Goal: Information Seeking & Learning: Learn about a topic

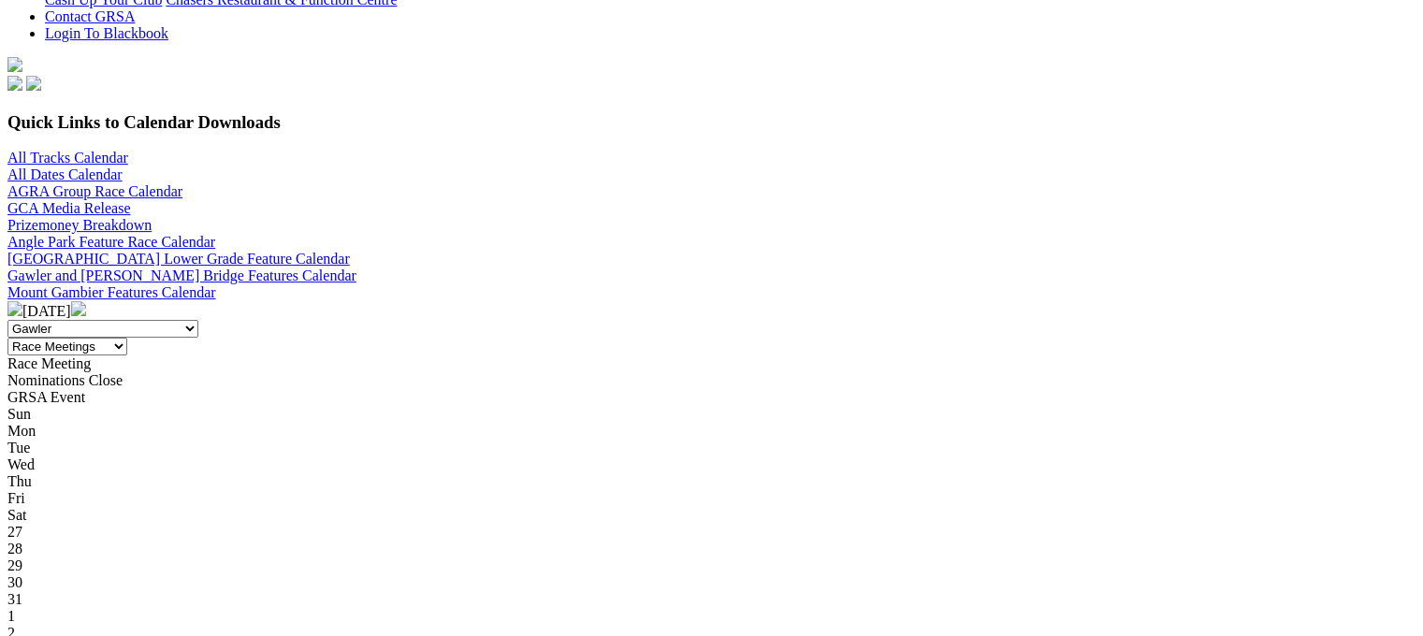
scroll to position [468, 0]
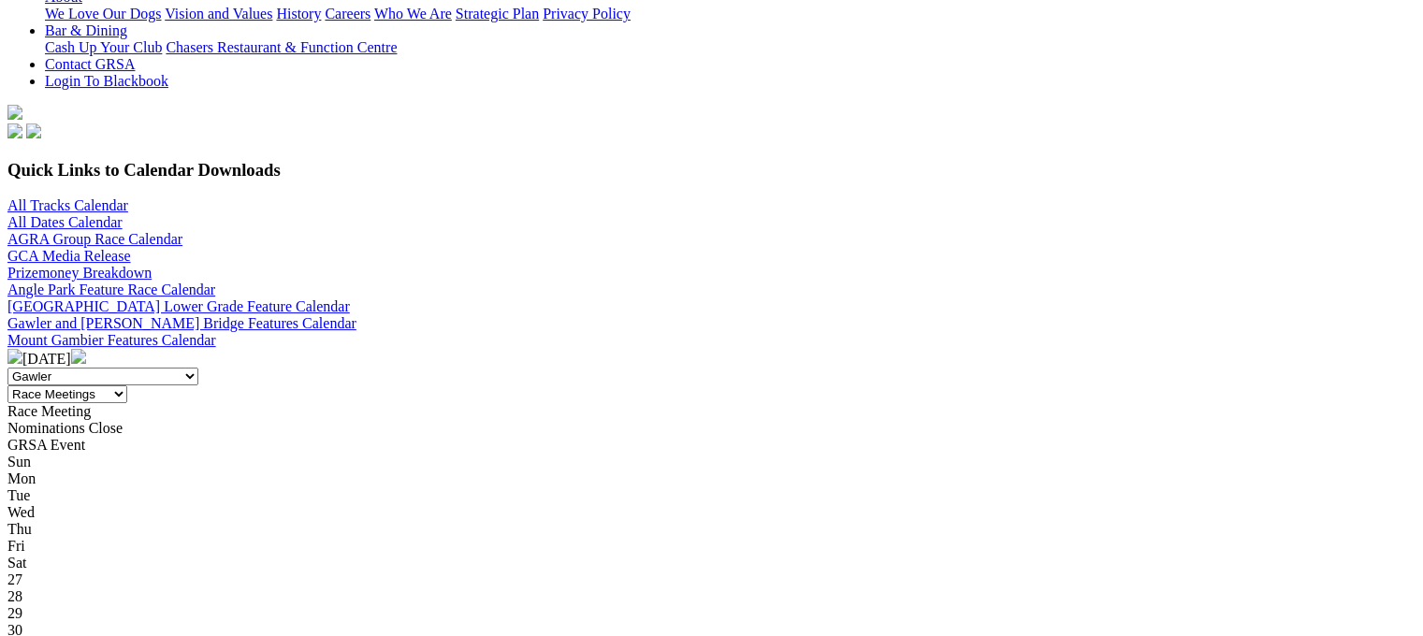
click at [198, 368] on select "All SA Tracks Angle Park Gawler Mount Gambier Murray Bridge Virginia GOTBA Cour…" at bounding box center [102, 377] width 191 height 18
select select "1"
click at [198, 368] on select "All SA Tracks Angle Park Gawler Mount Gambier Murray Bridge Virginia GOTBA Cour…" at bounding box center [102, 377] width 191 height 18
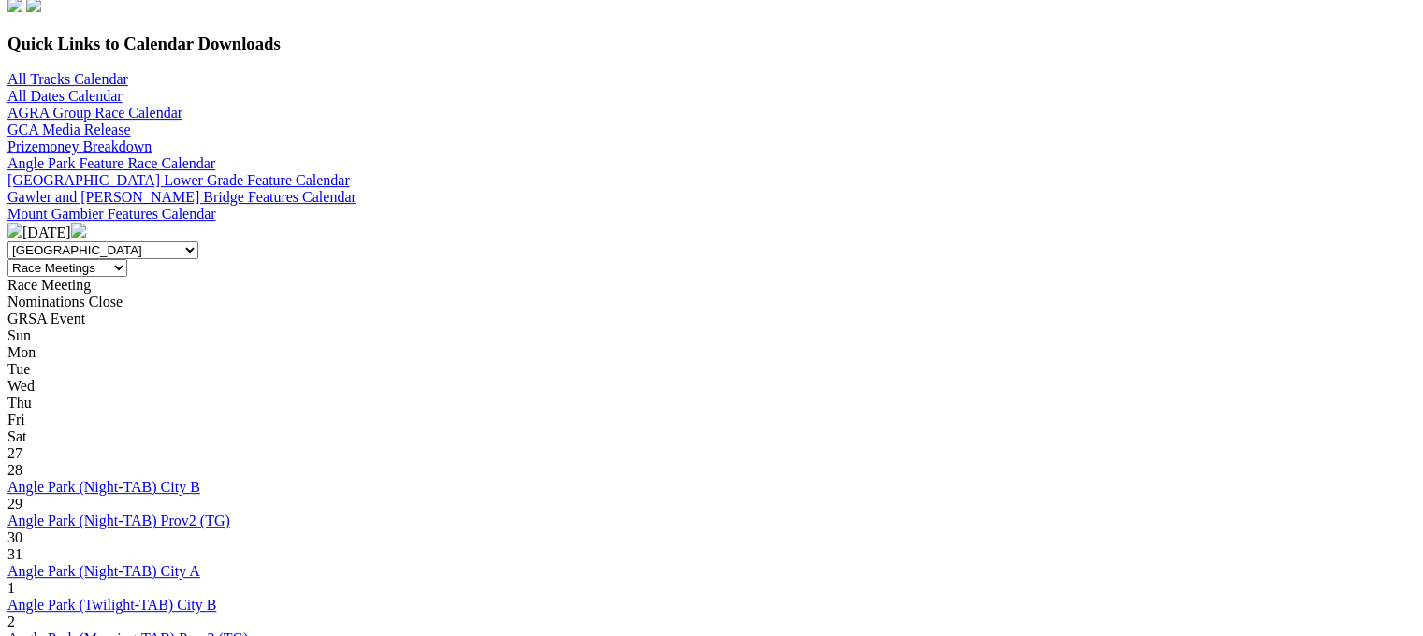
scroll to position [655, 0]
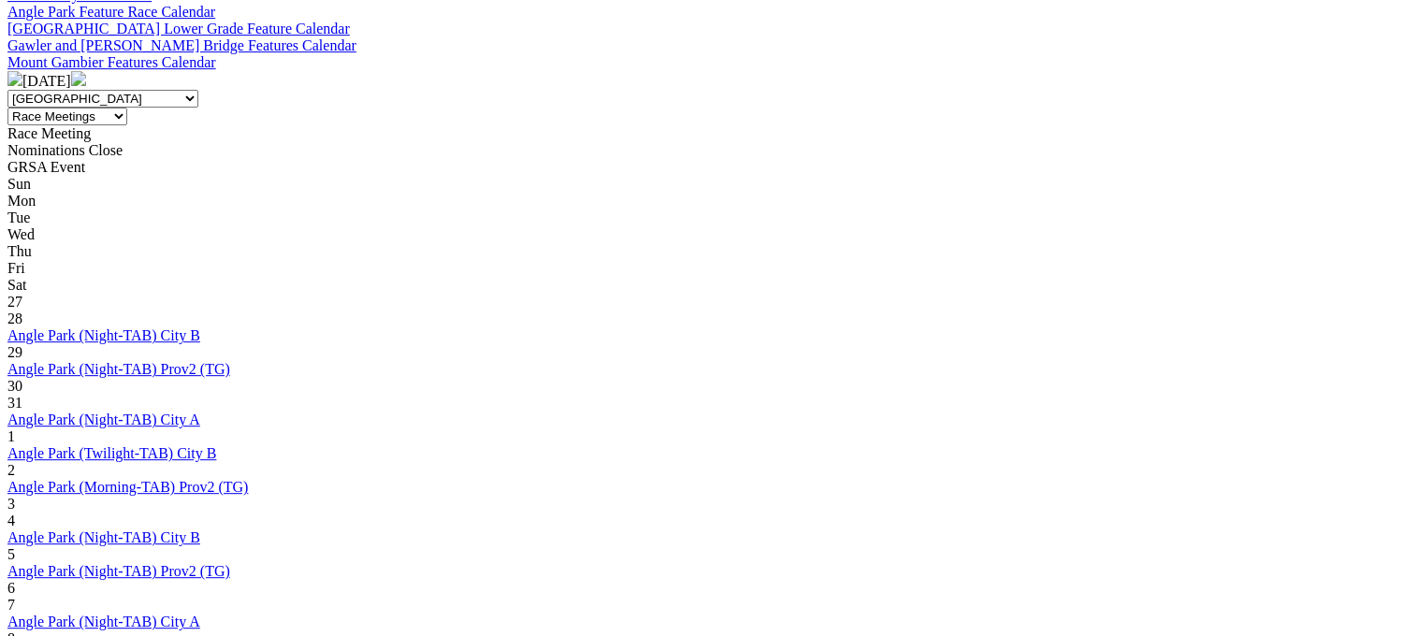
scroll to position [749, 0]
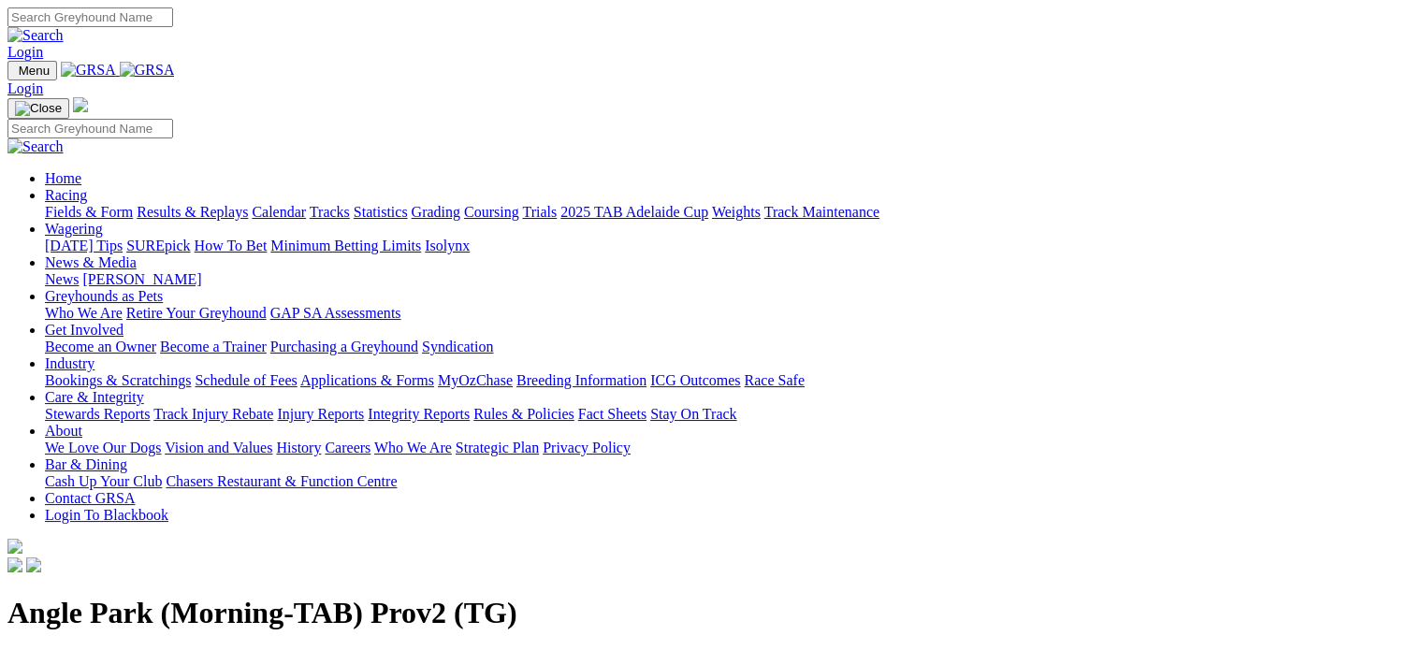
click at [82, 423] on link "About" at bounding box center [63, 431] width 37 height 16
